Goal: Task Accomplishment & Management: Use online tool/utility

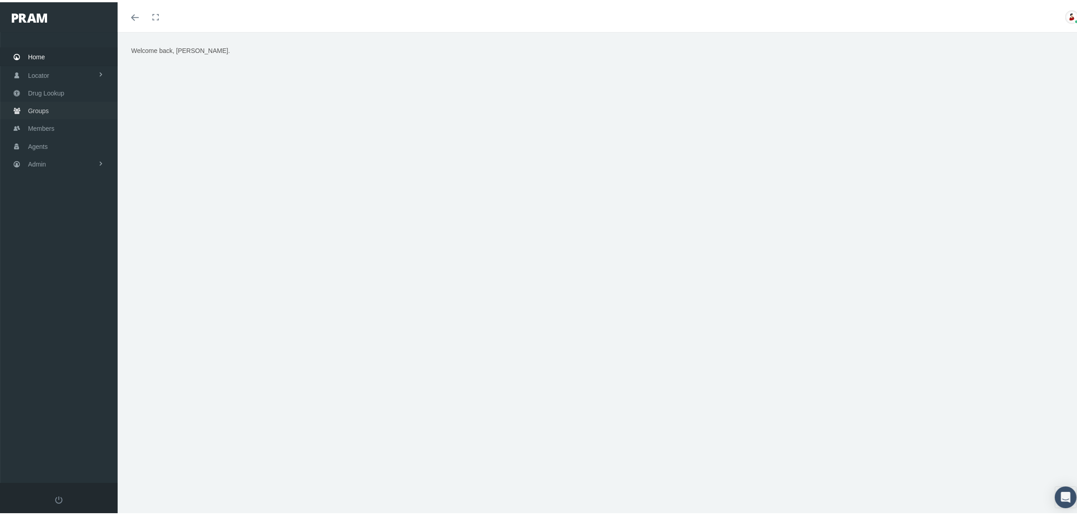
click at [46, 108] on span "Groups" at bounding box center [38, 108] width 21 height 17
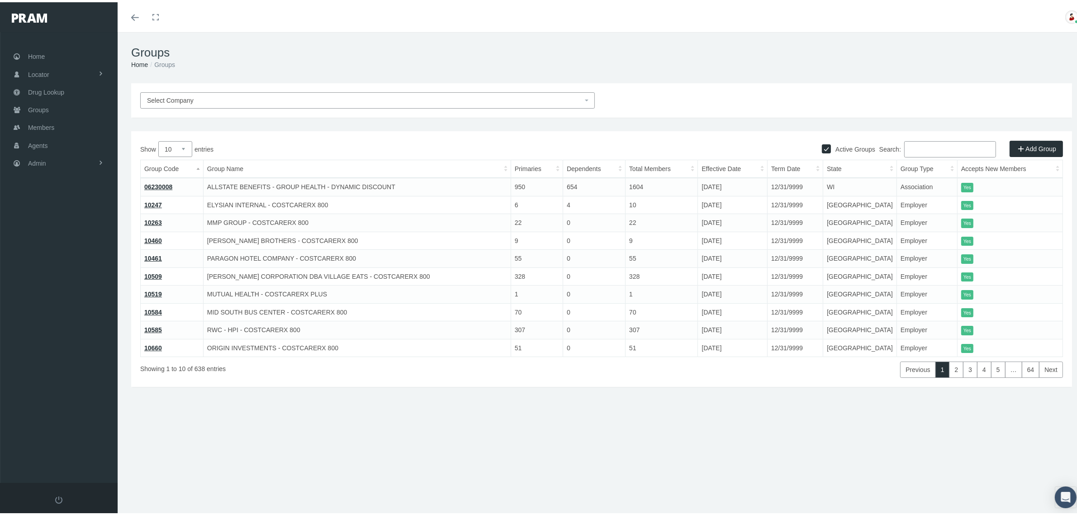
click at [929, 146] on input "Search:" at bounding box center [950, 147] width 92 height 16
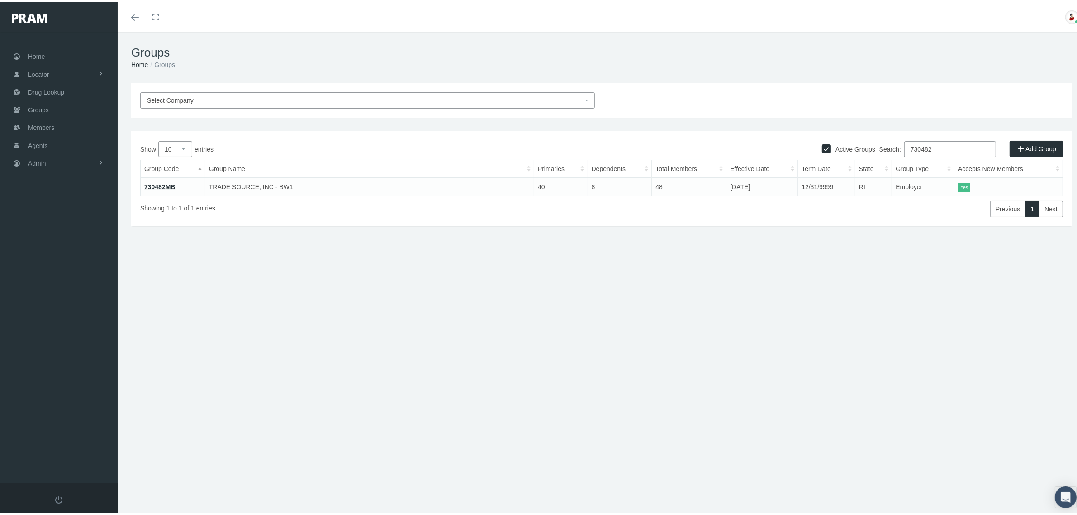
type input "730482"
click at [161, 182] on link "730482MB" at bounding box center [159, 184] width 31 height 7
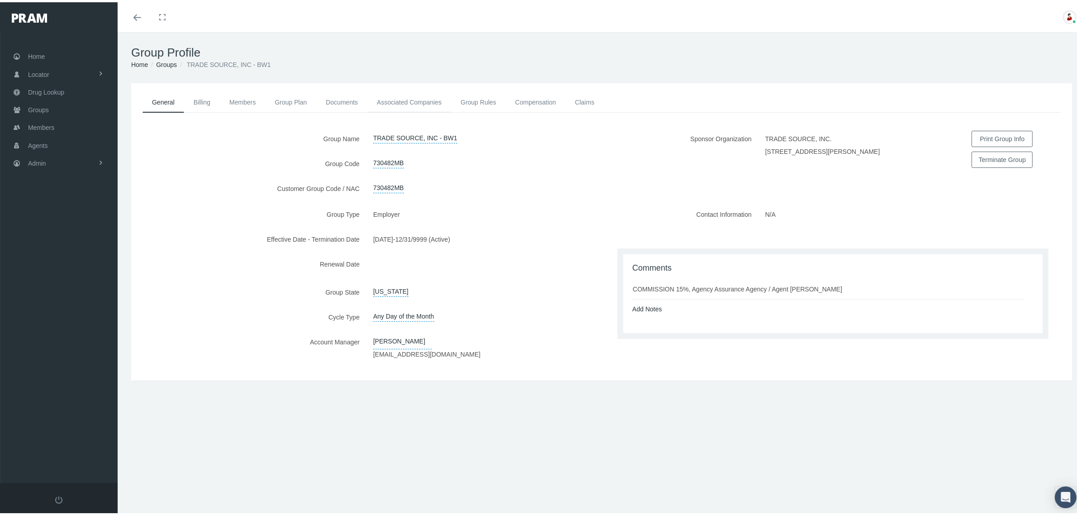
click at [418, 97] on link "Associated Companies" at bounding box center [409, 100] width 84 height 20
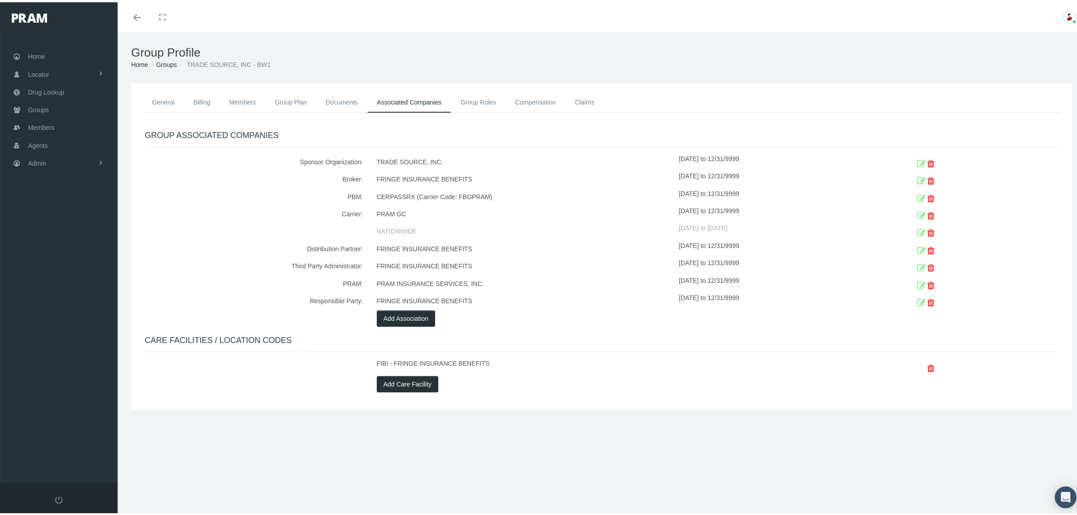
drag, startPoint x: 340, startPoint y: 213, endPoint x: 942, endPoint y: 217, distance: 602.4
click at [942, 217] on div "Carrier: PRAM GC 12/27/2024 to 12/31/9999 NATIONWIDE 12/27/2020 to 12/26/2024" at bounding box center [601, 221] width 927 height 35
click at [582, 222] on div "NATIONWIDE" at bounding box center [524, 229] width 309 height 17
click at [166, 61] on link "Groups" at bounding box center [166, 62] width 21 height 7
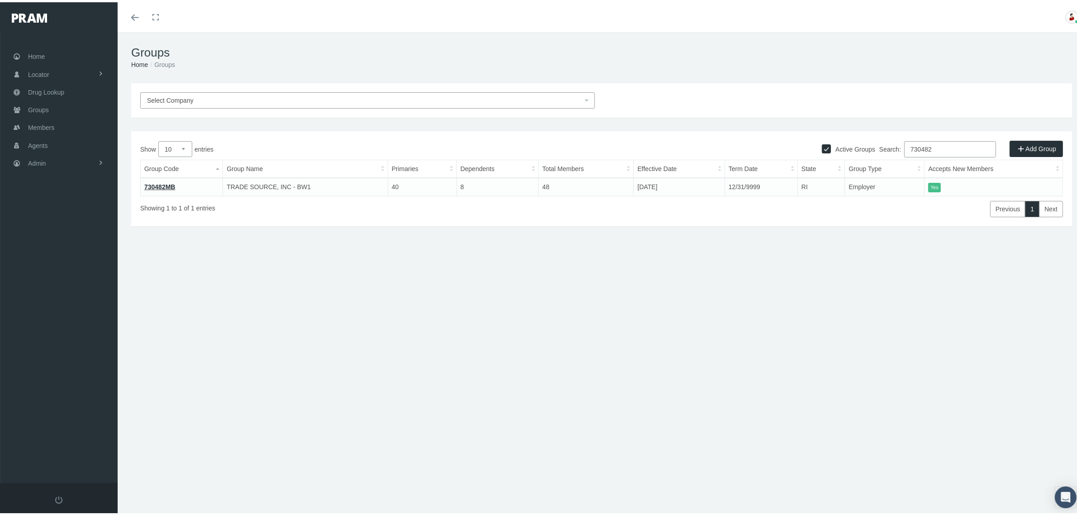
click at [955, 146] on input "730482" at bounding box center [950, 147] width 92 height 16
type input "720158"
click at [156, 183] on link "720158" at bounding box center [154, 184] width 21 height 7
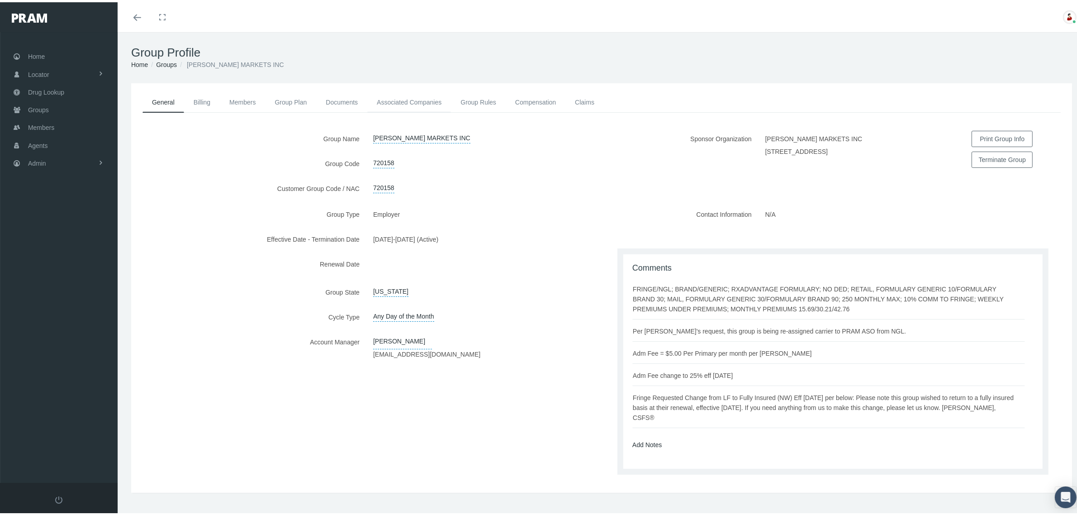
click at [435, 96] on link "Associated Companies" at bounding box center [409, 100] width 84 height 20
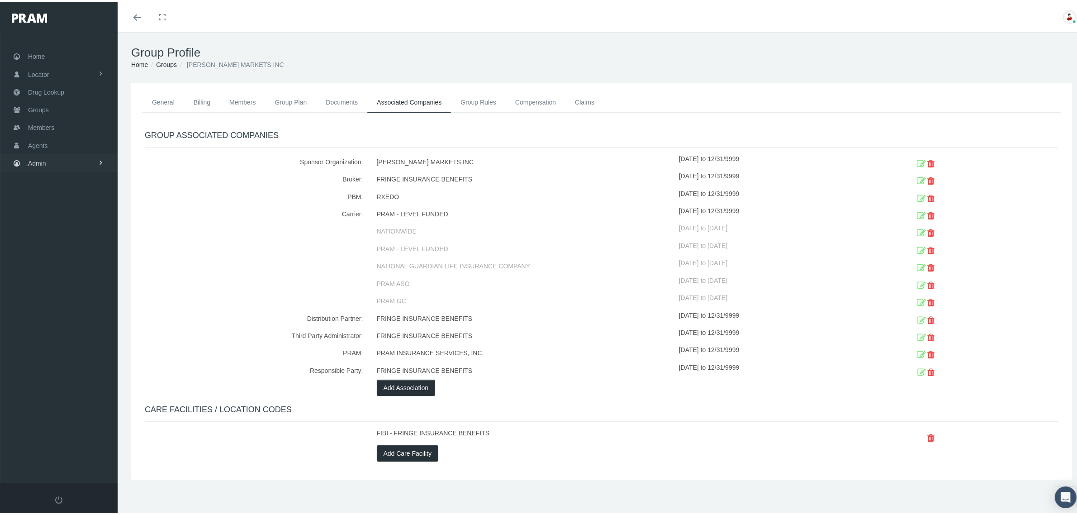
click at [82, 163] on link "Admin" at bounding box center [59, 161] width 118 height 18
click at [264, 238] on div at bounding box center [254, 246] width 232 height 17
click at [66, 326] on link "Content" at bounding box center [59, 330] width 118 height 16
click at [81, 360] on span "Pharmacy Network" at bounding box center [61, 363] width 53 height 15
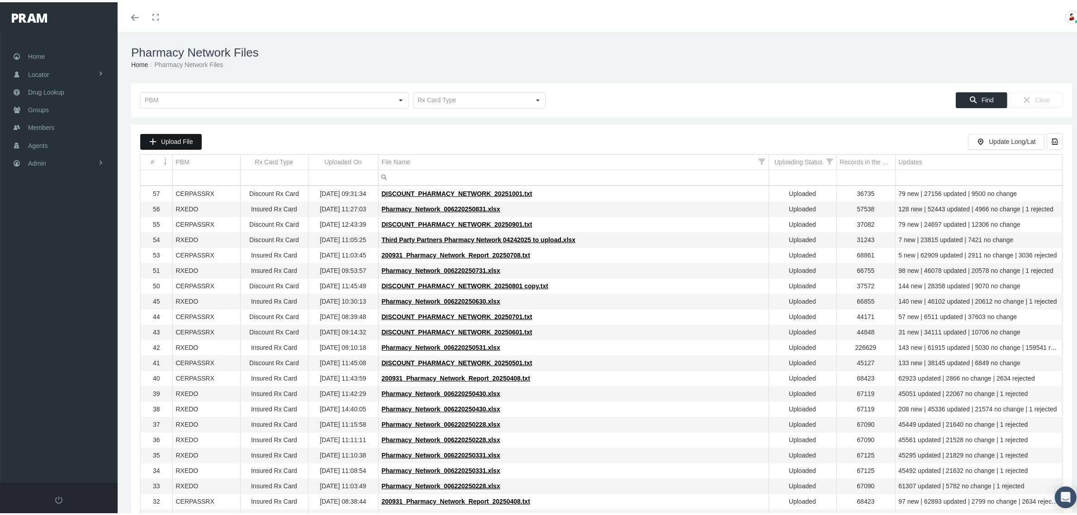
click at [180, 134] on div "Upload File" at bounding box center [171, 139] width 61 height 15
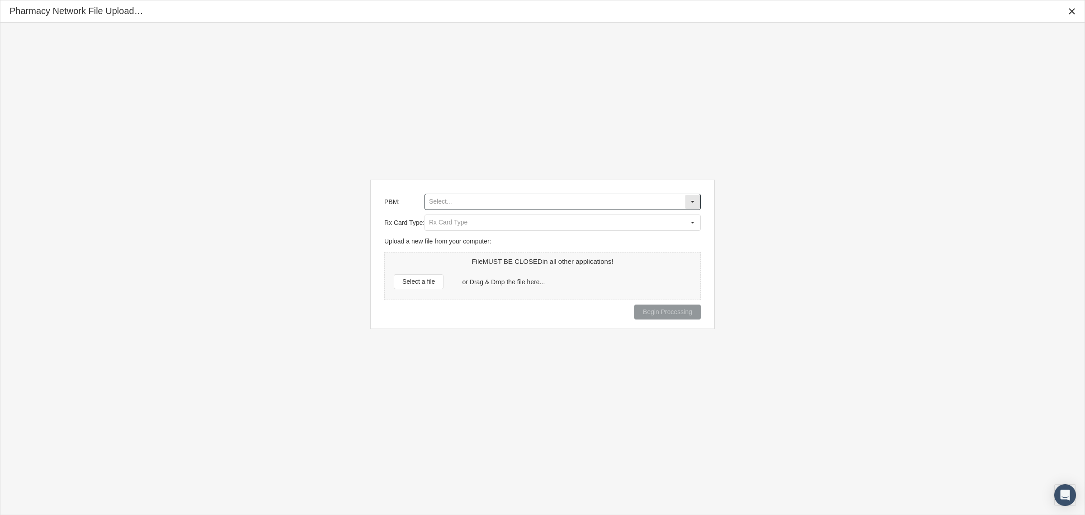
click at [446, 199] on input "PBM:" at bounding box center [555, 201] width 260 height 15
click at [451, 273] on div "RXEDO" at bounding box center [563, 277] width 275 height 15
type input "RXEDO"
click at [475, 222] on input "Rx Card Type:" at bounding box center [555, 222] width 260 height 15
click at [474, 236] on div "Insured Rx Card" at bounding box center [563, 239] width 275 height 15
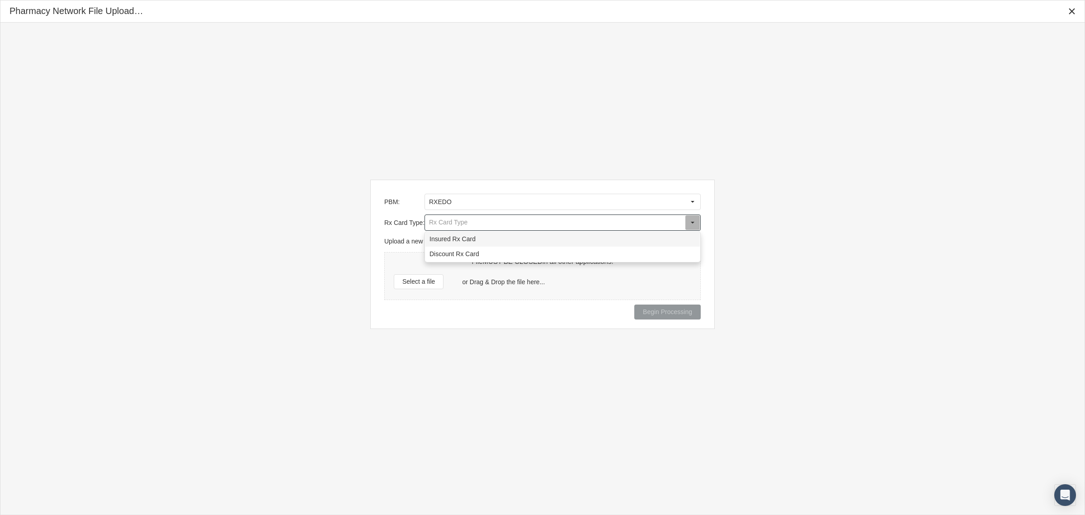
type input "Insured Rx Card"
click at [434, 277] on div "Select a file" at bounding box center [418, 282] width 49 height 14
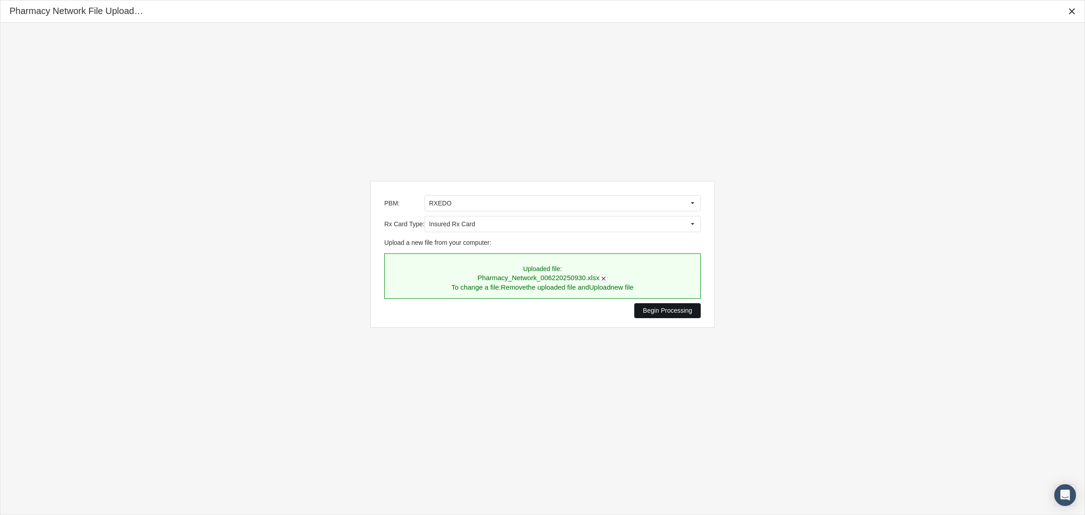
click at [653, 308] on span "Begin Processing" at bounding box center [667, 310] width 49 height 7
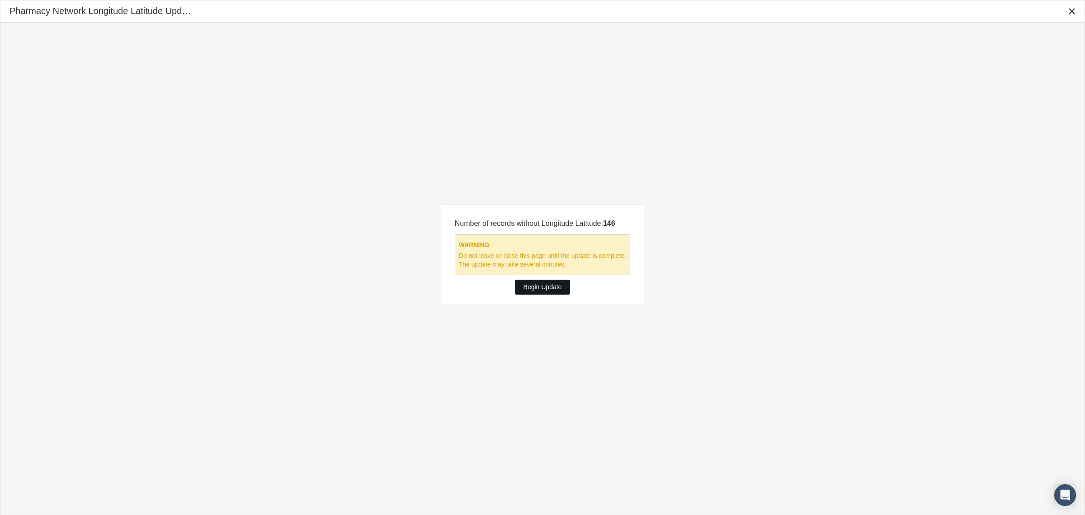
click at [539, 286] on span "Begin Update" at bounding box center [543, 286] width 38 height 7
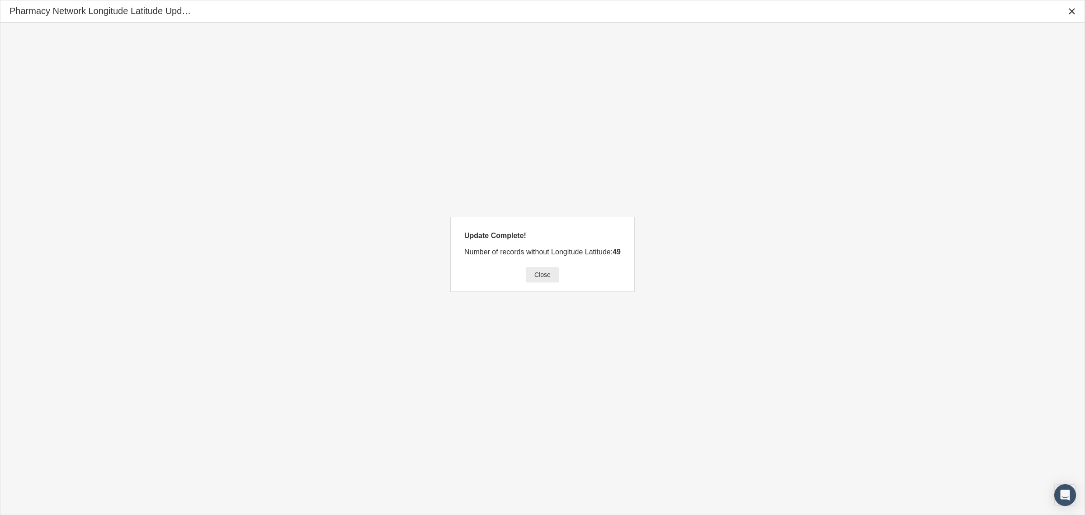
click at [541, 274] on span "Close" at bounding box center [543, 274] width 16 height 7
